Goal: Find specific page/section: Find specific page/section

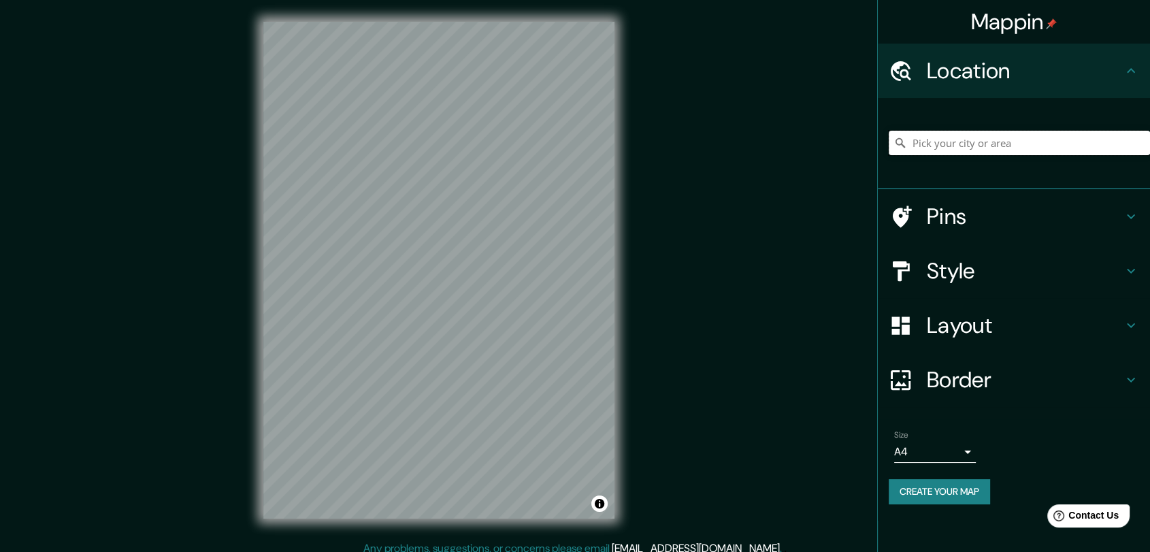
click at [988, 142] on input "Pick your city or area" at bounding box center [1019, 143] width 261 height 24
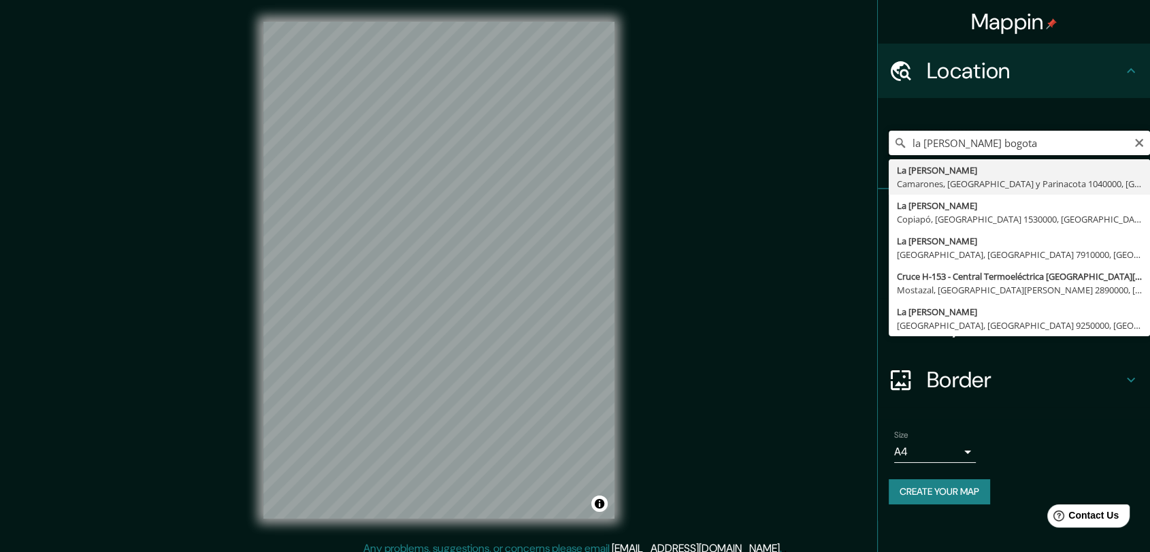
click at [1023, 137] on input "la [PERSON_NAME] bogota" at bounding box center [1019, 143] width 261 height 24
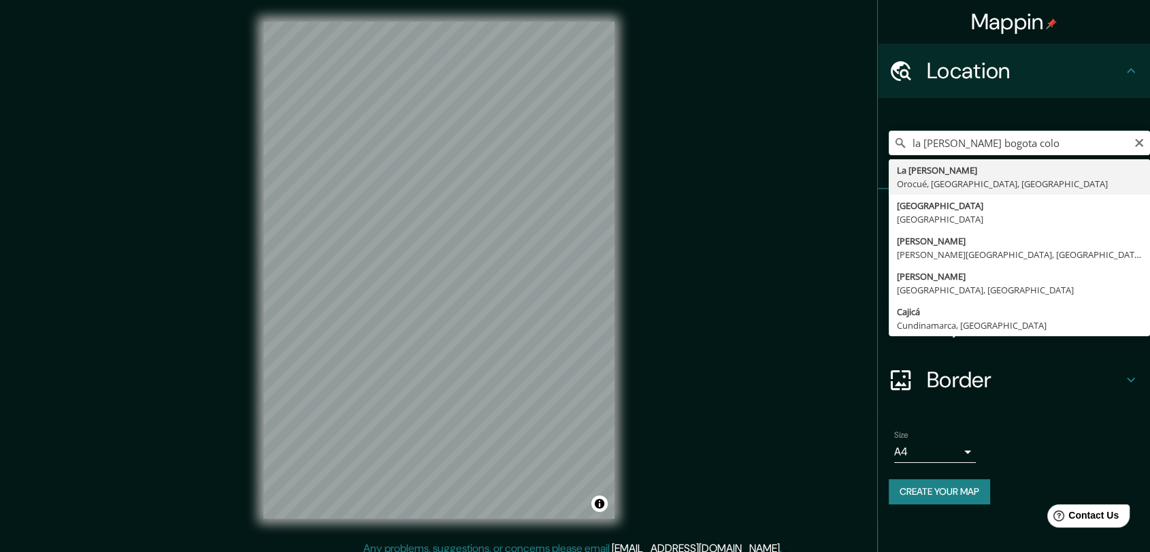
type input "La [PERSON_NAME], [GEOGRAPHIC_DATA], [GEOGRAPHIC_DATA], [GEOGRAPHIC_DATA]"
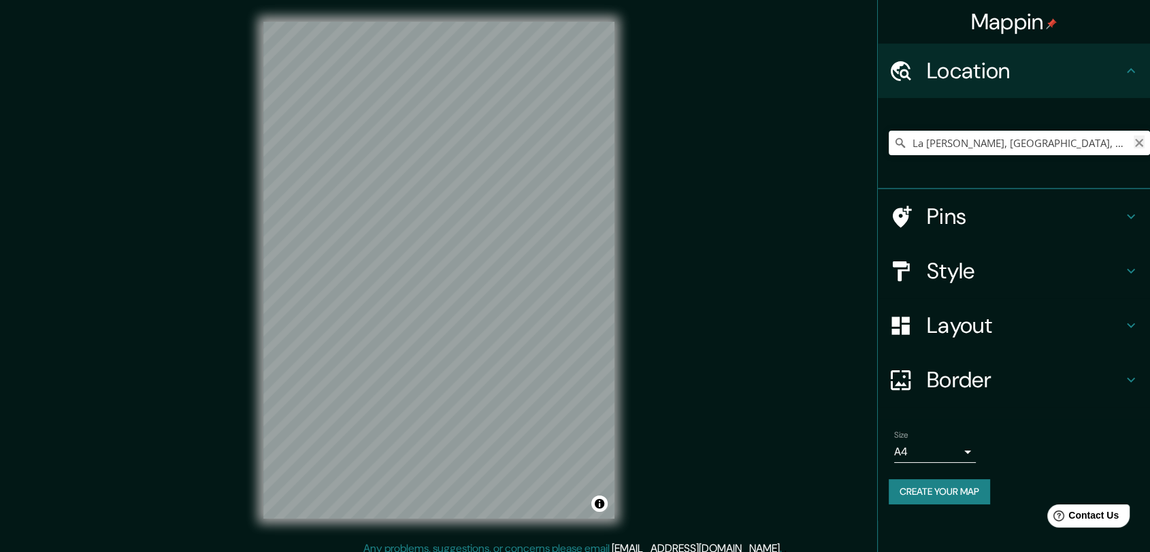
click at [1135, 137] on icon "Clear" at bounding box center [1138, 142] width 11 height 11
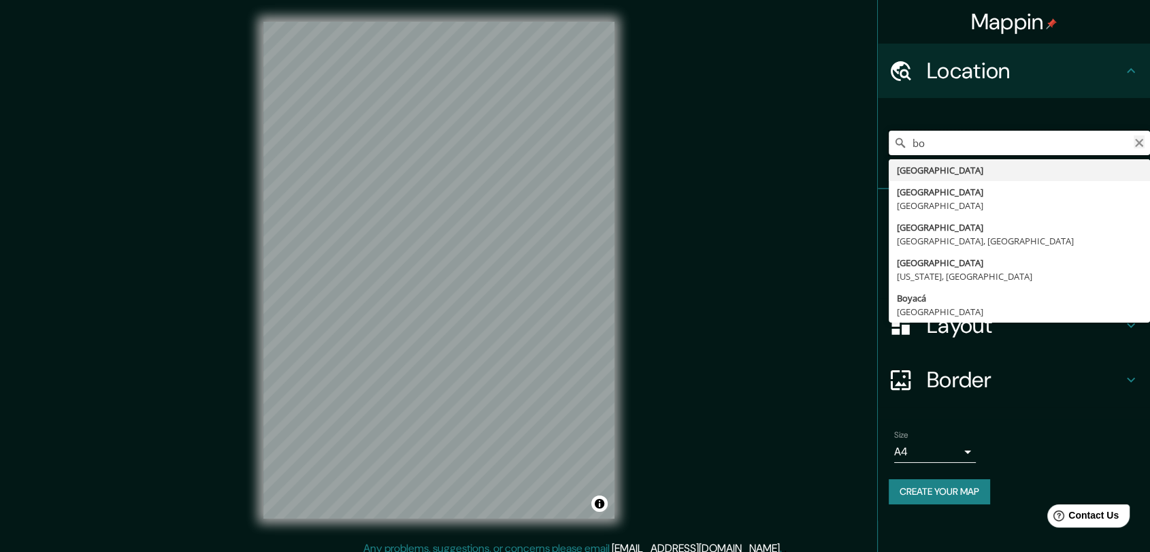
type input "b"
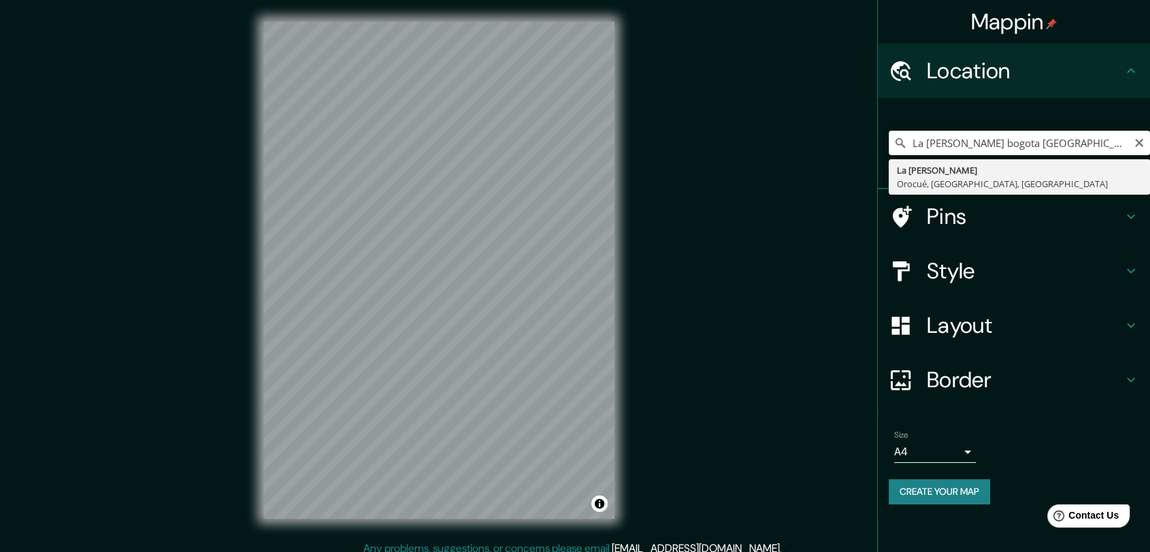
click at [931, 146] on input "La [PERSON_NAME] bogota [GEOGRAPHIC_DATA]" at bounding box center [1019, 143] width 261 height 24
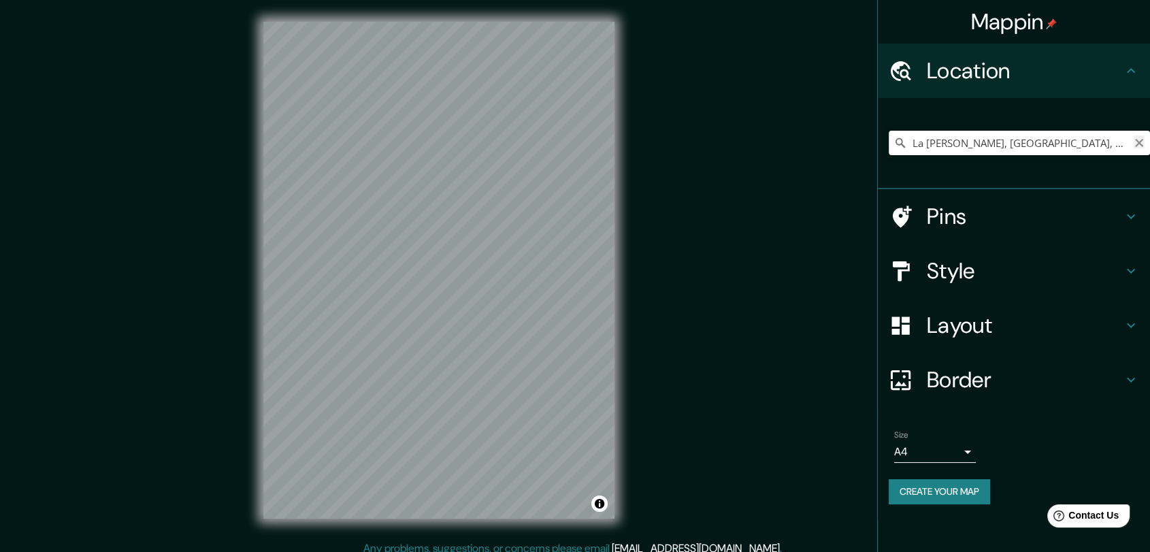
type input "La [PERSON_NAME], [GEOGRAPHIC_DATA], [GEOGRAPHIC_DATA], [GEOGRAPHIC_DATA]"
click at [1136, 144] on icon "Clear" at bounding box center [1138, 142] width 11 height 11
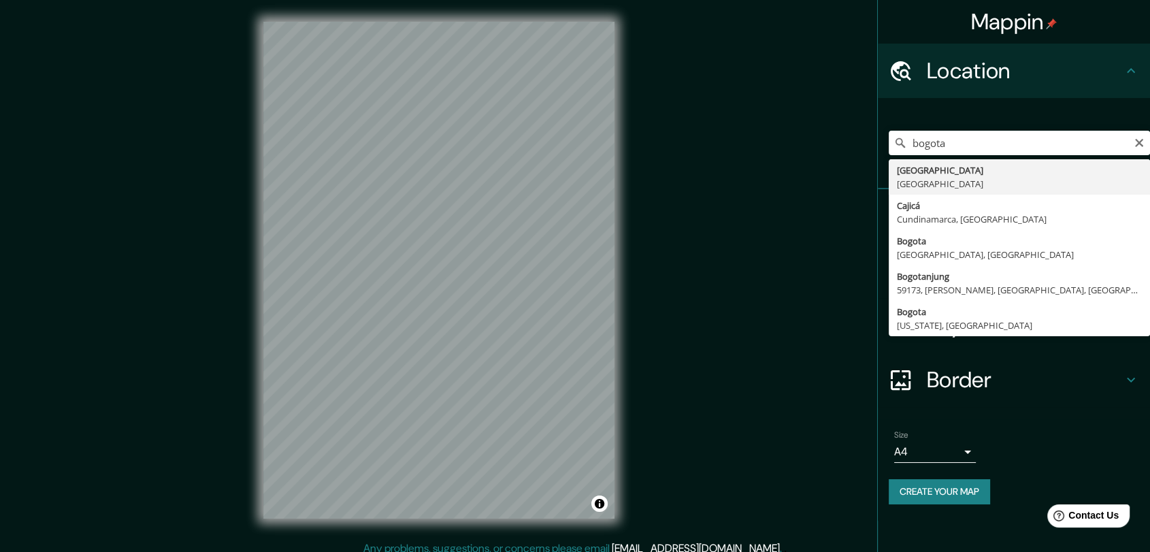
type input "[GEOGRAPHIC_DATA], [GEOGRAPHIC_DATA]"
